Goal: Task Accomplishment & Management: Complete application form

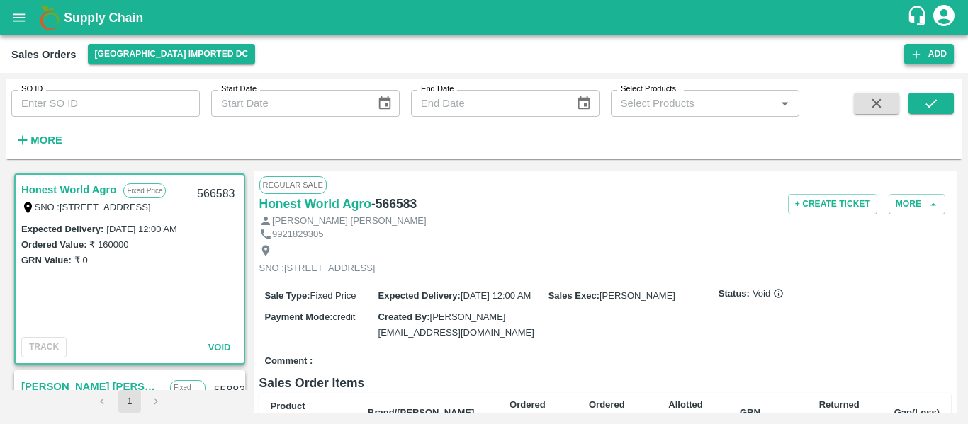
click at [938, 55] on button "Add" at bounding box center [929, 54] width 50 height 21
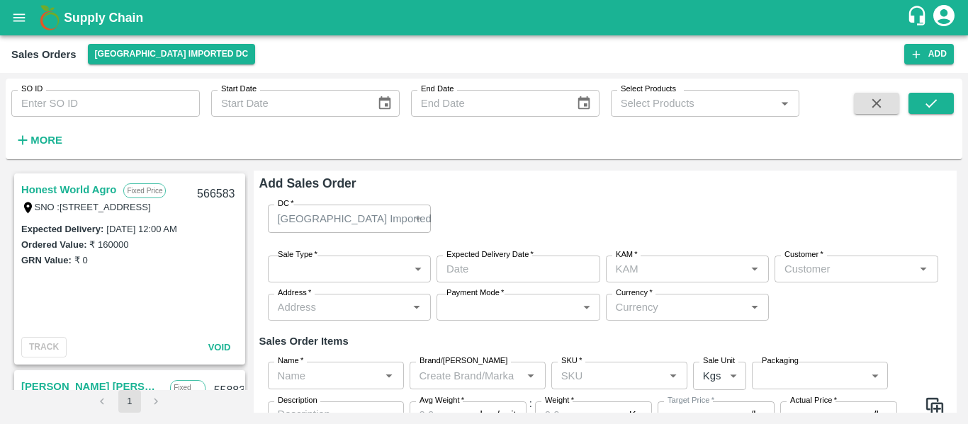
type input "[PERSON_NAME]"
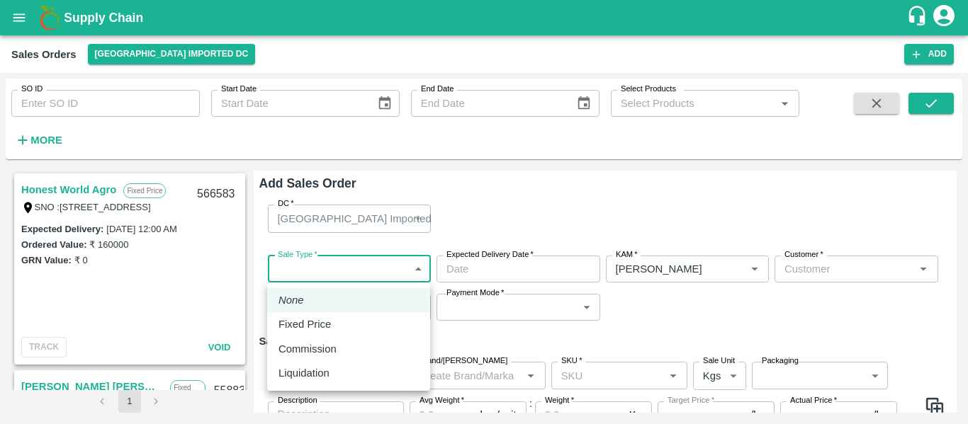
click at [337, 270] on body "Supply Chain Sales Orders [GEOGRAPHIC_DATA] Imported DC Add SO ID SO ID Start D…" at bounding box center [484, 212] width 968 height 424
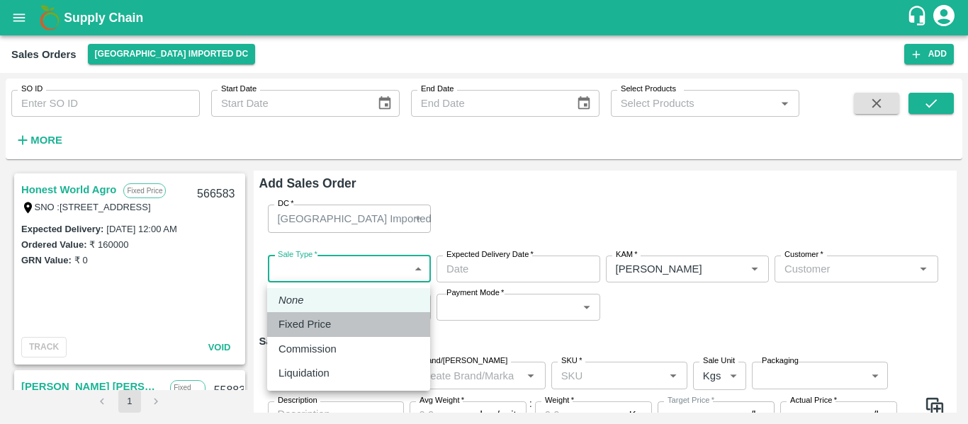
click at [325, 327] on p "Fixed Price" at bounding box center [304, 325] width 52 height 16
type input "1"
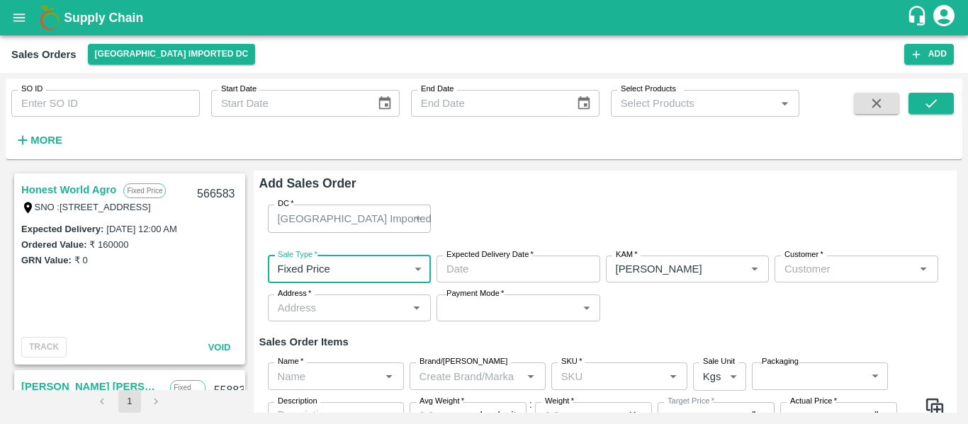
type input "DD/MM/YYYY hh:mm aa"
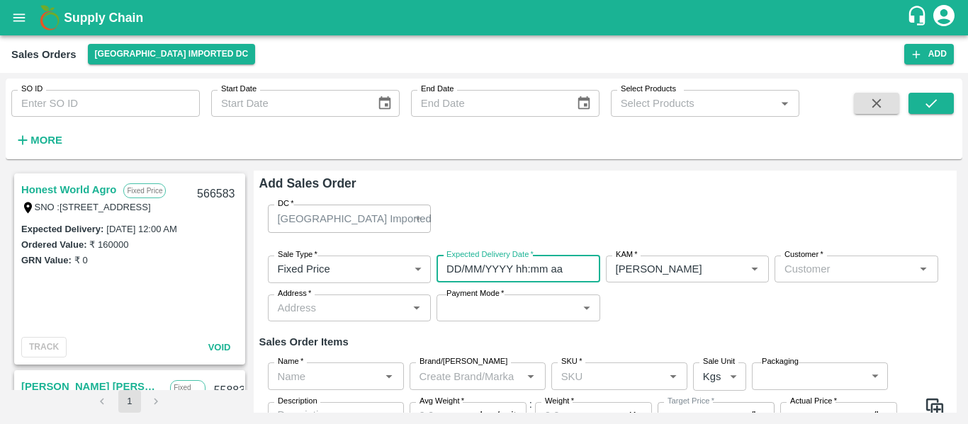
click at [492, 274] on input "DD/MM/YYYY hh:mm aa" at bounding box center [513, 269] width 154 height 27
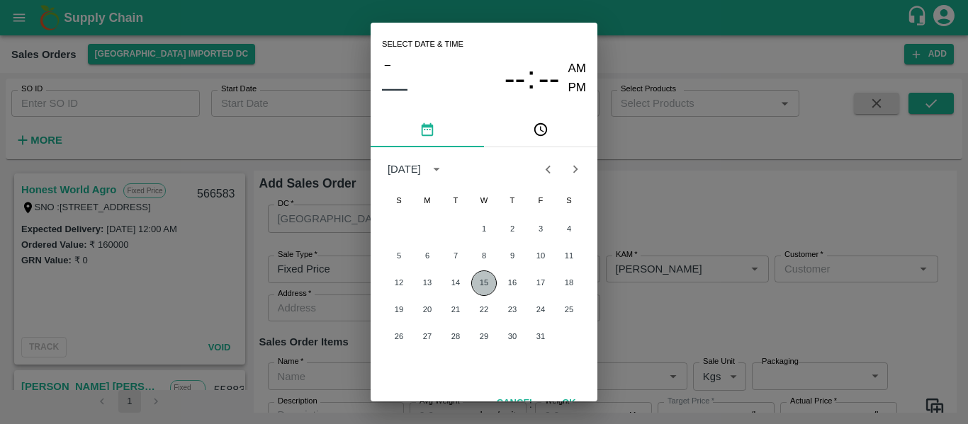
click at [485, 282] on button "15" at bounding box center [484, 284] width 26 height 26
type input "[DATE] 12:00 AM"
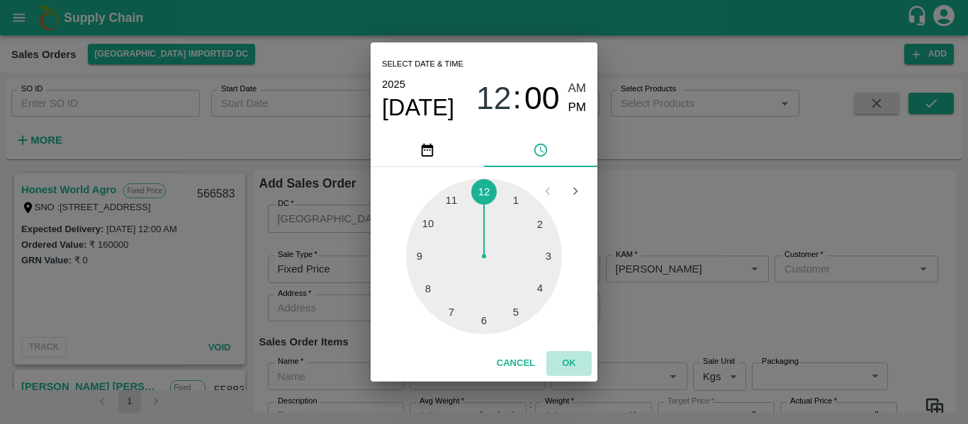
click at [569, 361] on button "OK" at bounding box center [568, 363] width 45 height 25
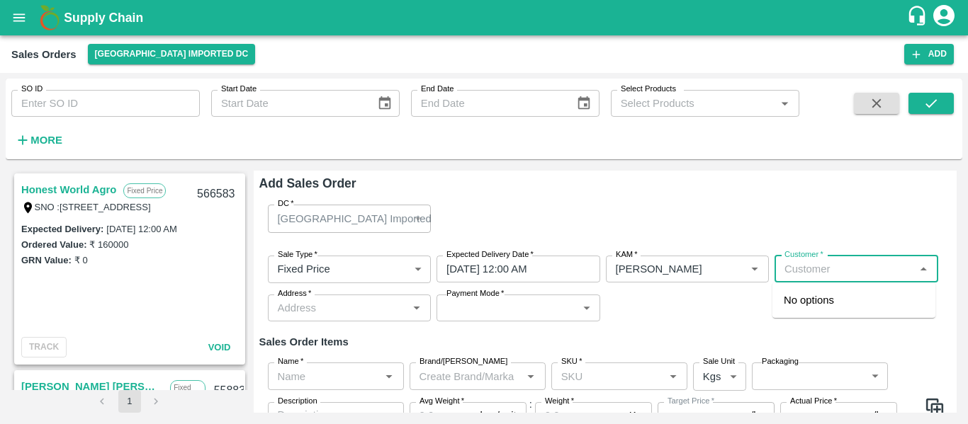
click at [811, 264] on input "Customer   *" at bounding box center [845, 269] width 132 height 18
type input "s"
click at [815, 301] on p "[PERSON_NAME]" at bounding box center [827, 301] width 86 height 16
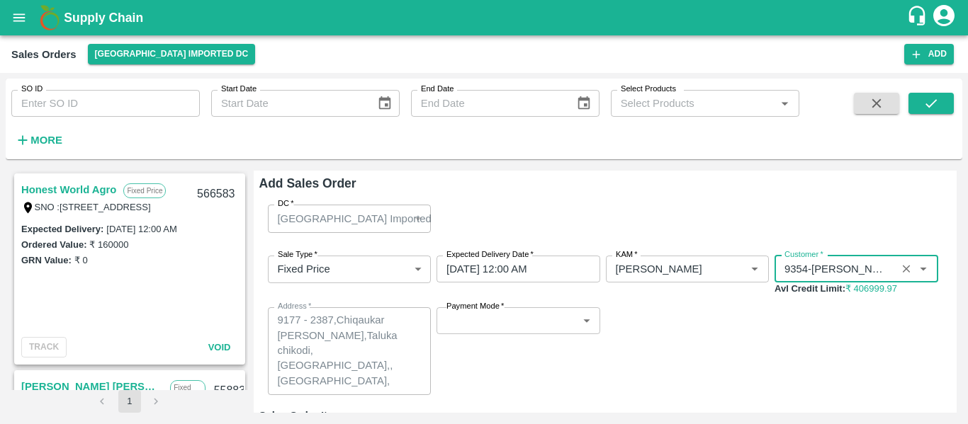
type input "9354-[PERSON_NAME]"
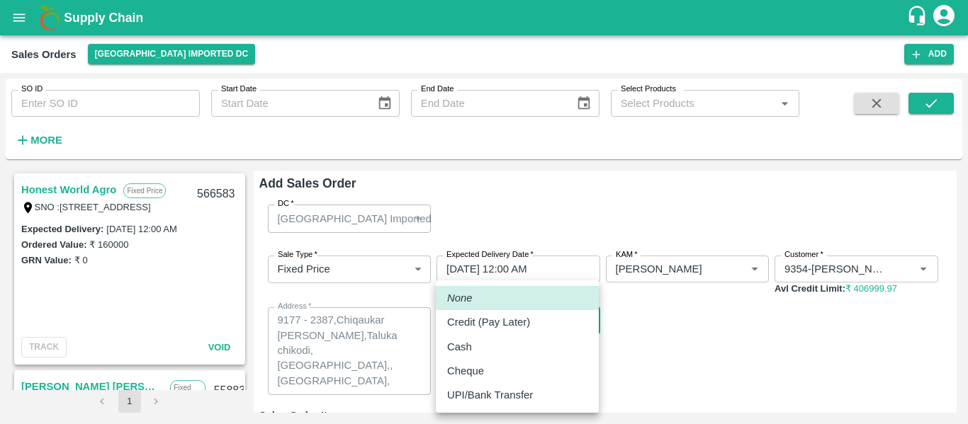
click at [504, 329] on body "Supply Chain Sales Orders [GEOGRAPHIC_DATA] Imported DC Add SO ID SO ID Start D…" at bounding box center [484, 212] width 968 height 424
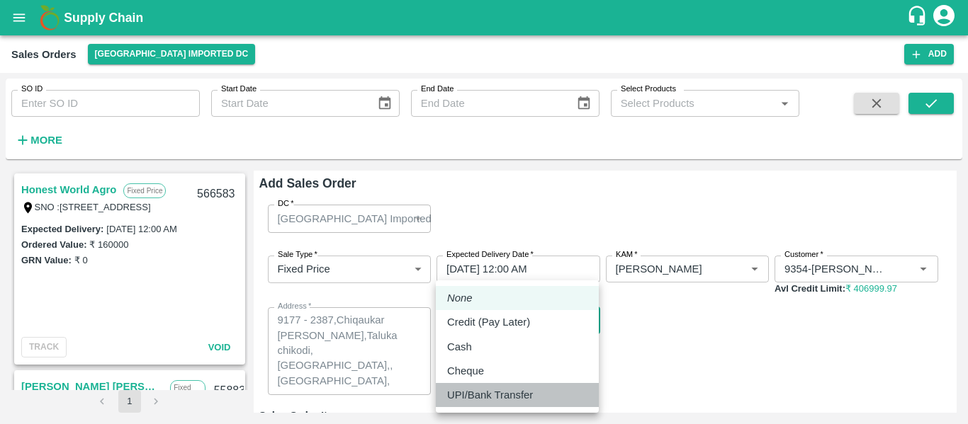
click at [490, 401] on p "UPI/Bank Transfer" at bounding box center [490, 396] width 86 height 16
type input "Direct Transfer"
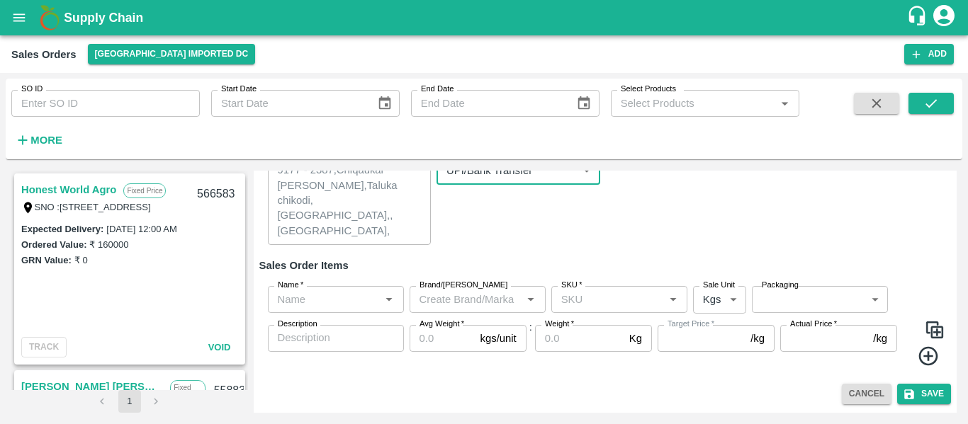
scroll to position [132, 0]
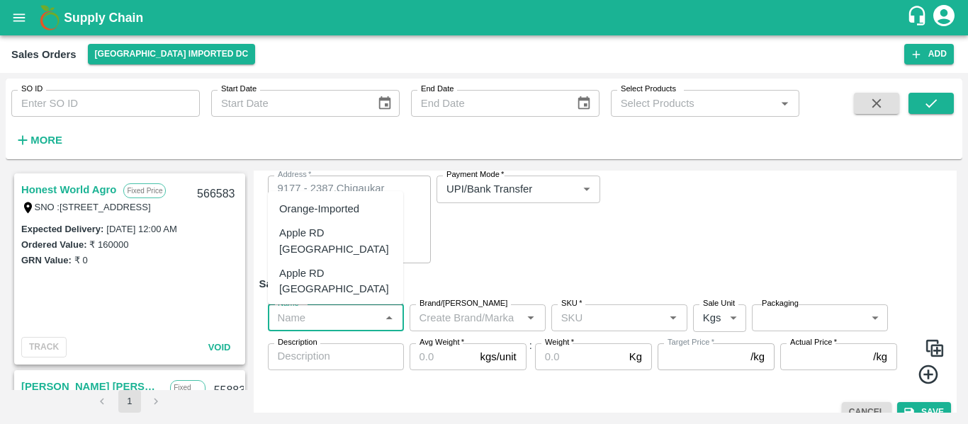
click at [311, 319] on input "Name   *" at bounding box center [324, 318] width 104 height 18
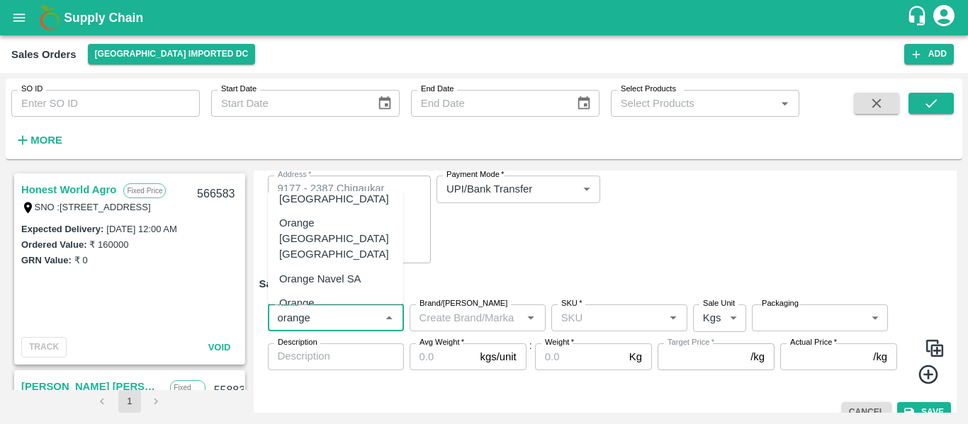
scroll to position [51, 0]
click at [338, 295] on div "Orange [PERSON_NAME]" at bounding box center [335, 311] width 113 height 32
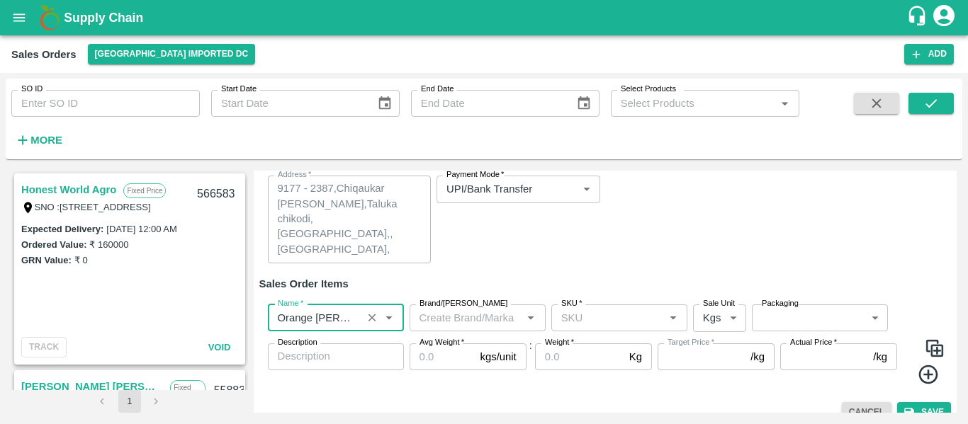
type input "Orange [PERSON_NAME]"
click at [470, 321] on input "Brand/[PERSON_NAME]" at bounding box center [466, 318] width 104 height 18
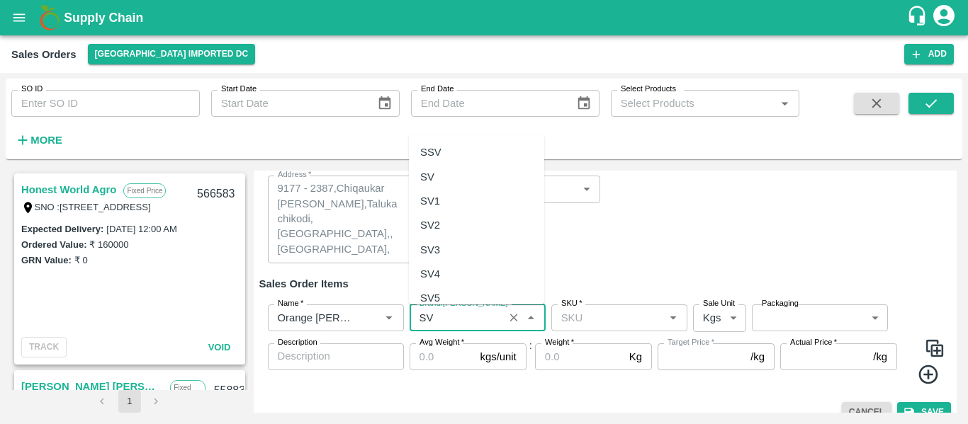
type input "S"
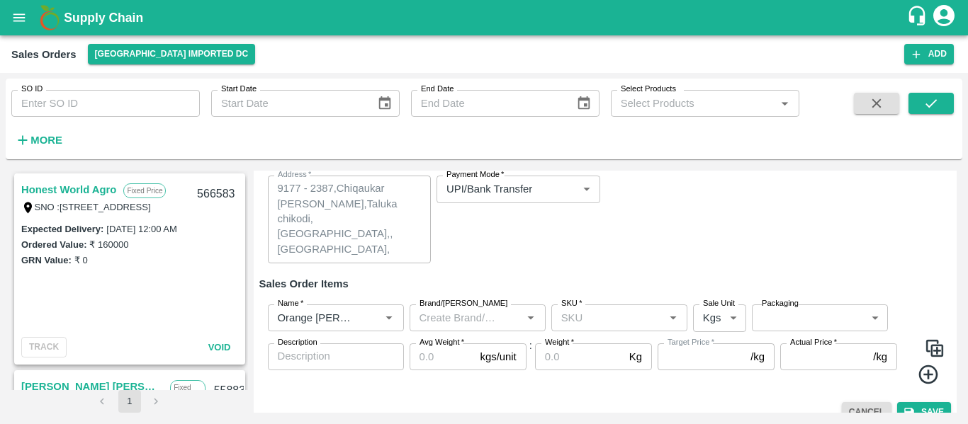
click at [596, 268] on div "Sale Type   * Fixed Price 1 Sale Type Expected Delivery Date   * [DATE] 12:00 A…" at bounding box center [605, 194] width 692 height 162
click at [579, 318] on input "SKU   *" at bounding box center [607, 318] width 104 height 18
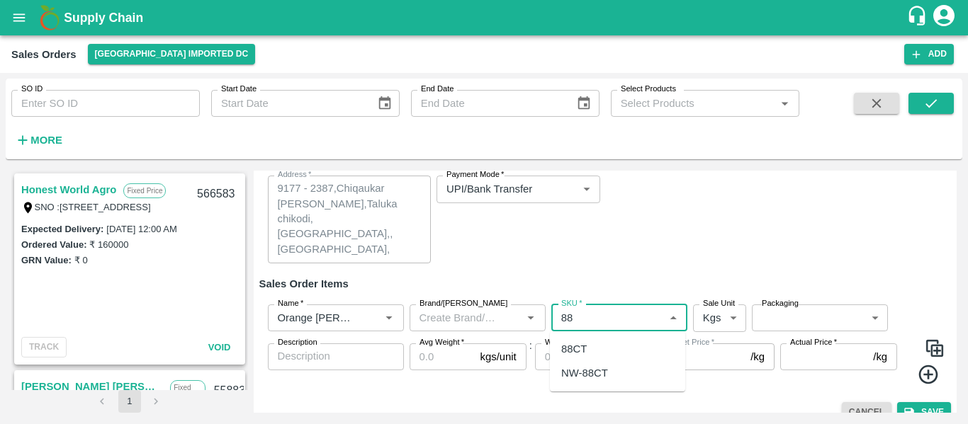
click at [584, 344] on div "88CT" at bounding box center [574, 349] width 26 height 16
type input "88CT"
type input "NA"
type input "88CT"
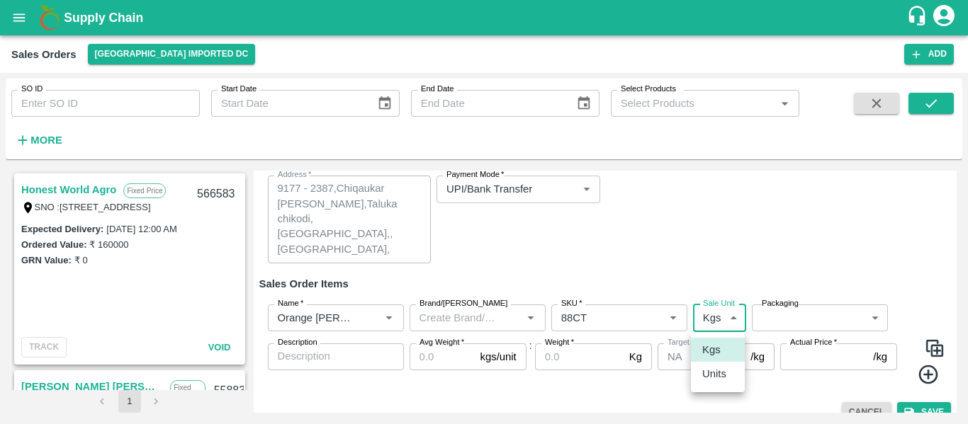
click at [732, 315] on body "Supply Chain Sales Orders [GEOGRAPHIC_DATA] Imported DC Add SO ID SO ID Start D…" at bounding box center [484, 212] width 968 height 424
click at [718, 382] on p "Units" at bounding box center [714, 374] width 24 height 16
type input "2"
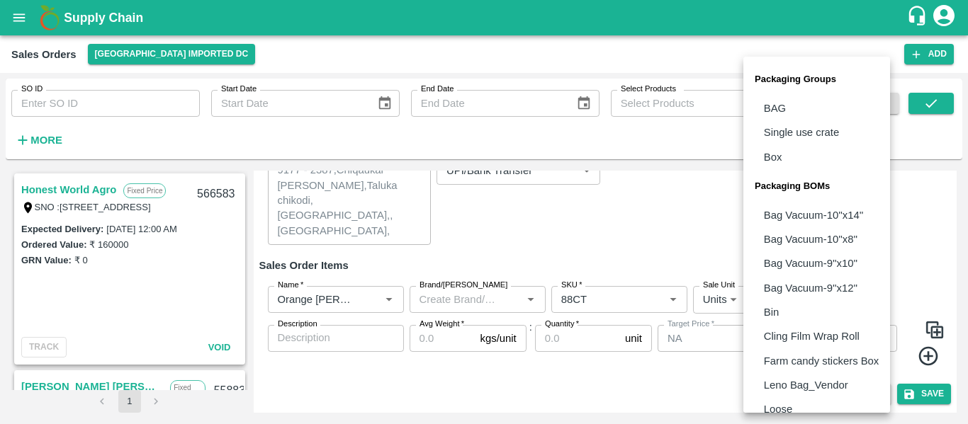
click at [809, 294] on body "Supply Chain Sales Orders [GEOGRAPHIC_DATA] Imported DC Add SO ID SO ID Start D…" at bounding box center [484, 212] width 968 height 424
click at [781, 162] on p "Box" at bounding box center [773, 157] width 18 height 16
type input "GRP/1"
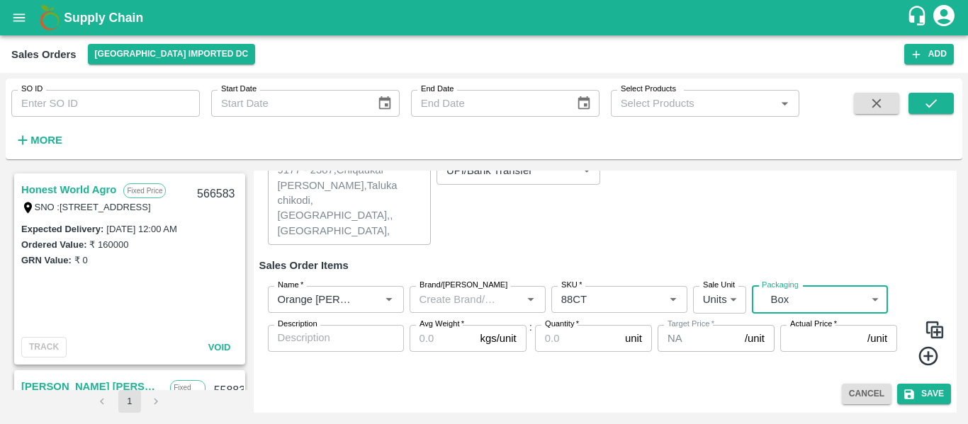
click at [426, 332] on input "Avg Weight   *" at bounding box center [441, 338] width 65 height 27
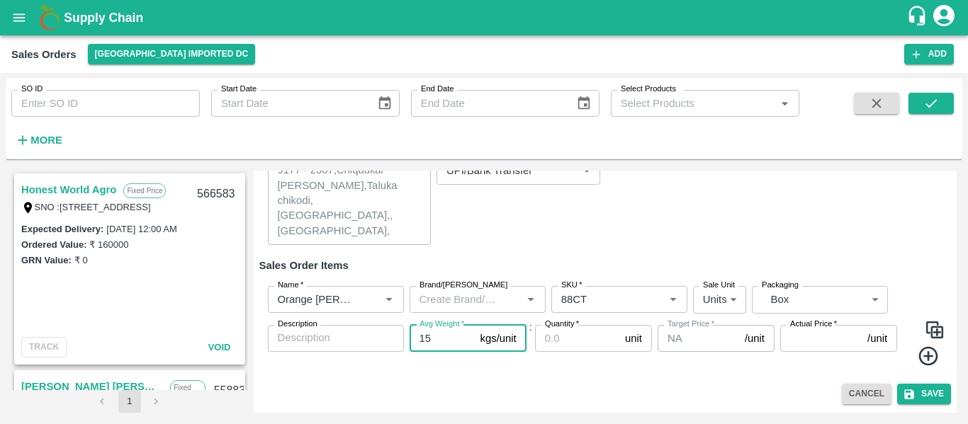
type input "15"
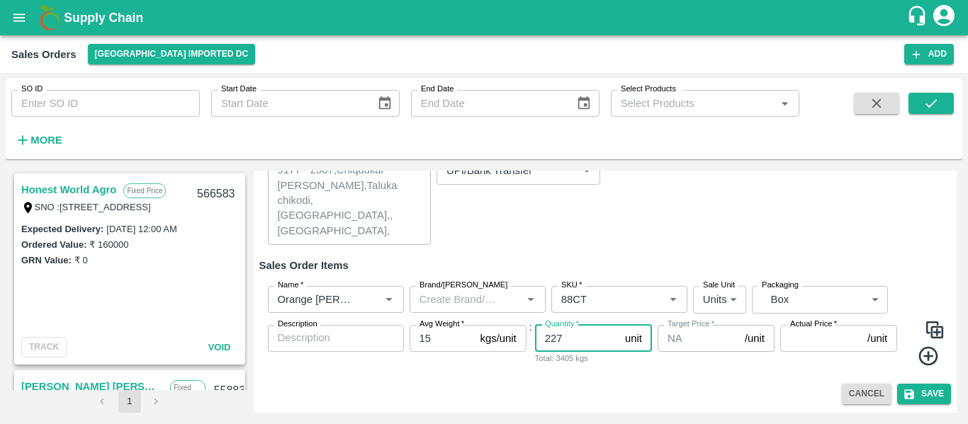
type input "227"
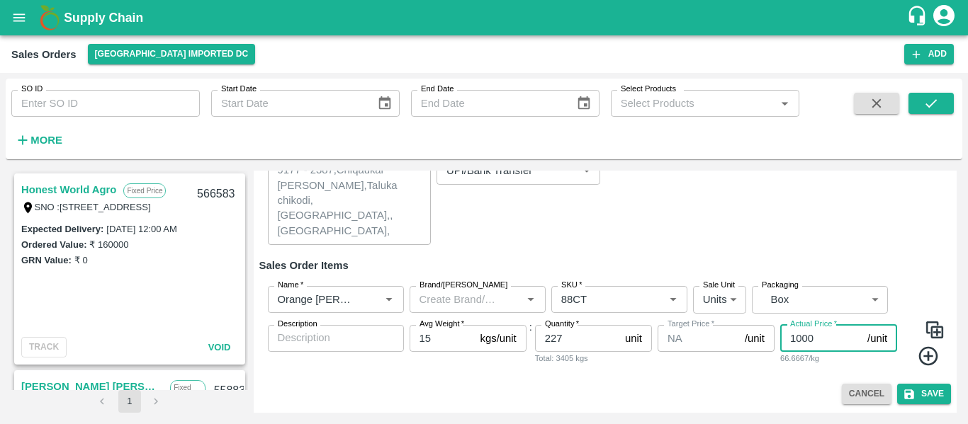
type input "1000"
click at [932, 330] on img at bounding box center [934, 329] width 21 height 21
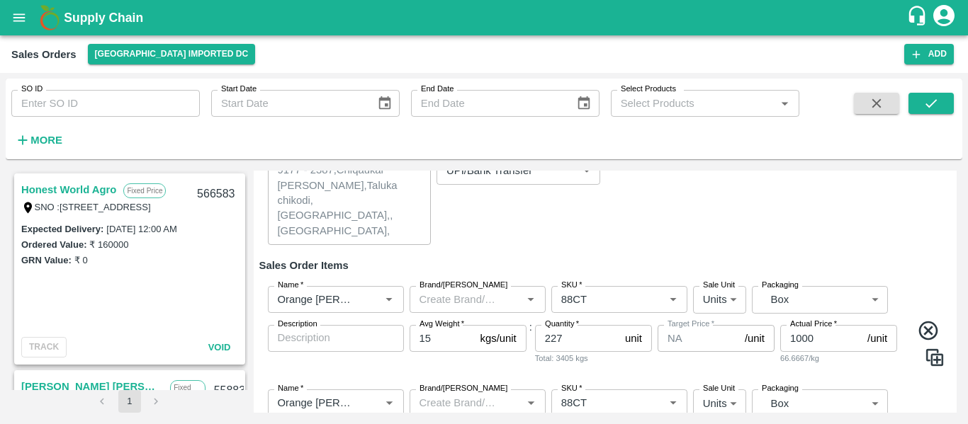
scroll to position [220, 0]
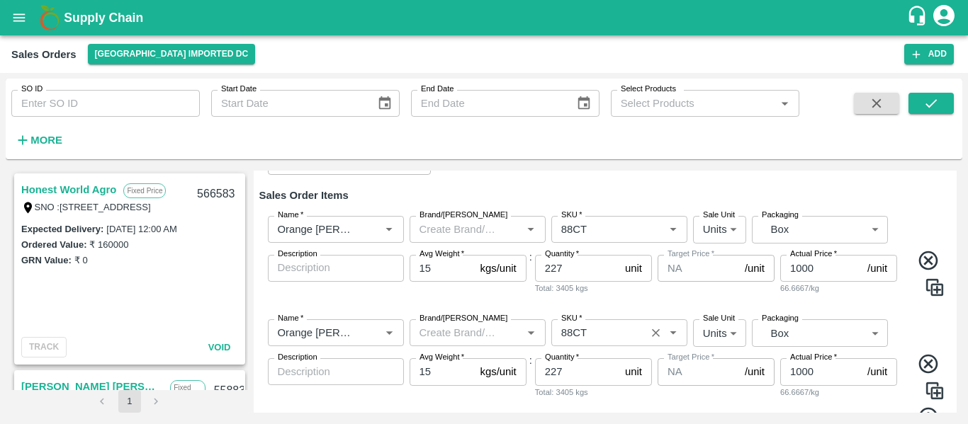
click at [597, 337] on input "SKU   *" at bounding box center [598, 333] width 86 height 18
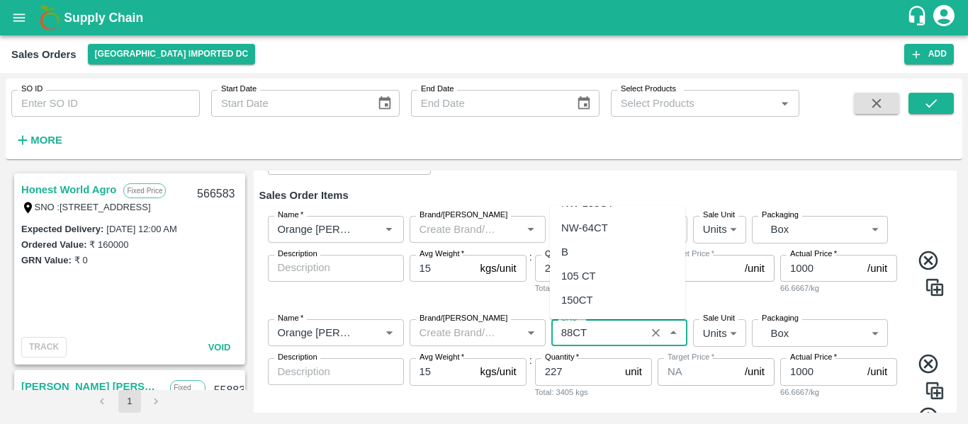
scroll to position [408, 0]
click at [576, 248] on div "105 CT" at bounding box center [578, 253] width 35 height 16
type input "105 CT"
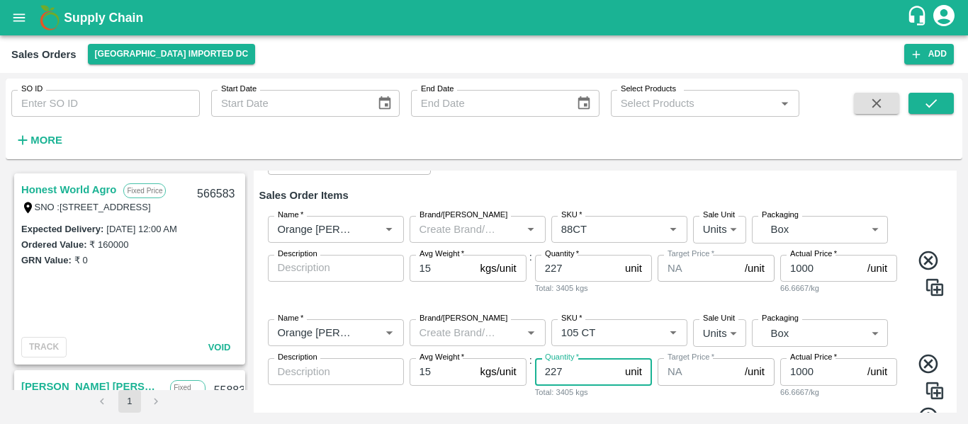
drag, startPoint x: 575, startPoint y: 369, endPoint x: 461, endPoint y: 374, distance: 114.2
click at [461, 374] on div "Name   * Name   * Brand/[PERSON_NAME]/[PERSON_NAME]   * SKU   * Sale Unit Units…" at bounding box center [605, 373] width 692 height 131
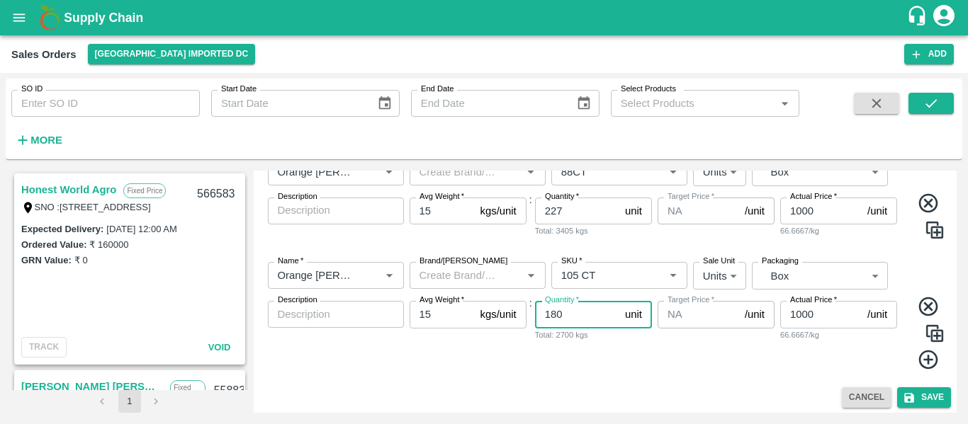
scroll to position [281, 0]
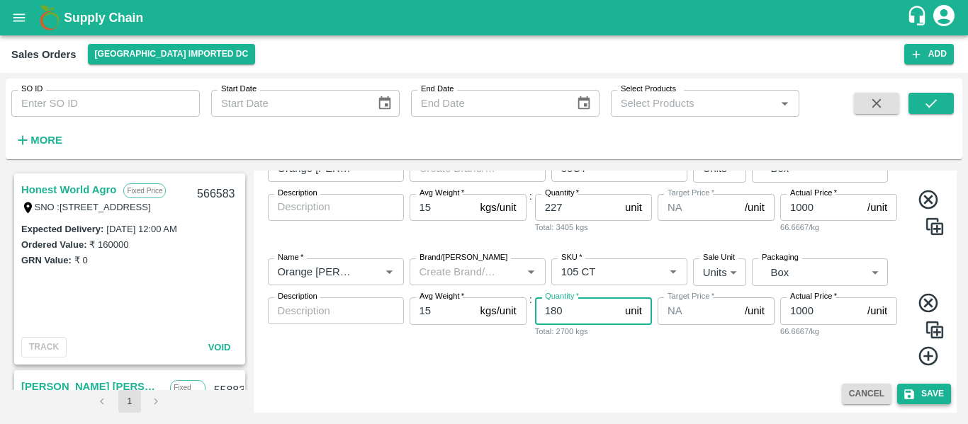
type input "180"
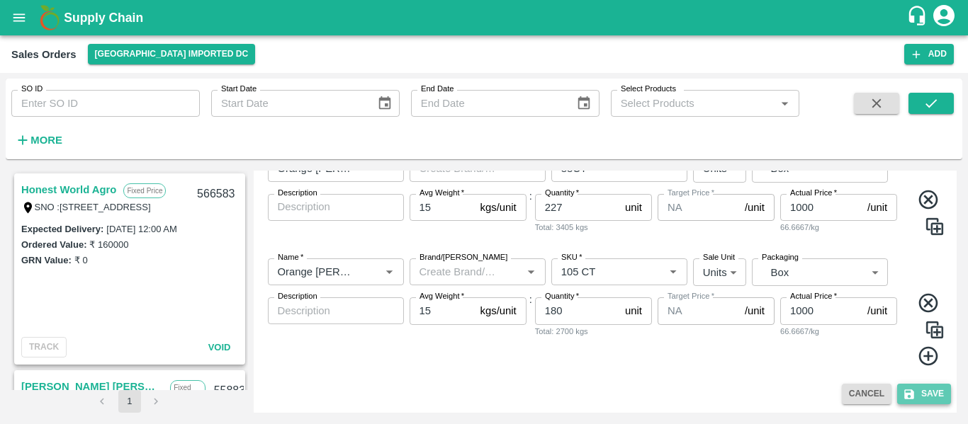
click at [929, 391] on button "Save" at bounding box center [924, 394] width 54 height 21
